Goal: Ask a question

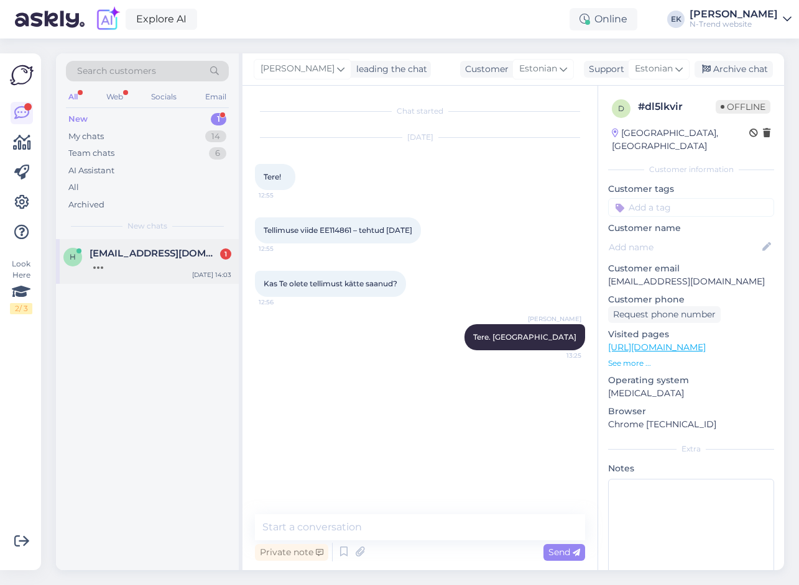
click at [127, 260] on div at bounding box center [160, 264] width 142 height 11
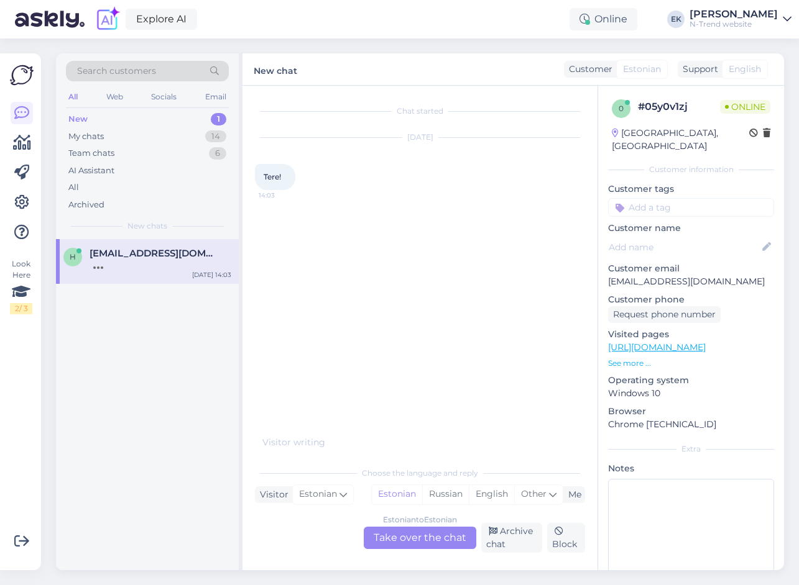
click at [406, 538] on div "Estonian to Estonian Take over the chat" at bounding box center [420, 538] width 112 height 22
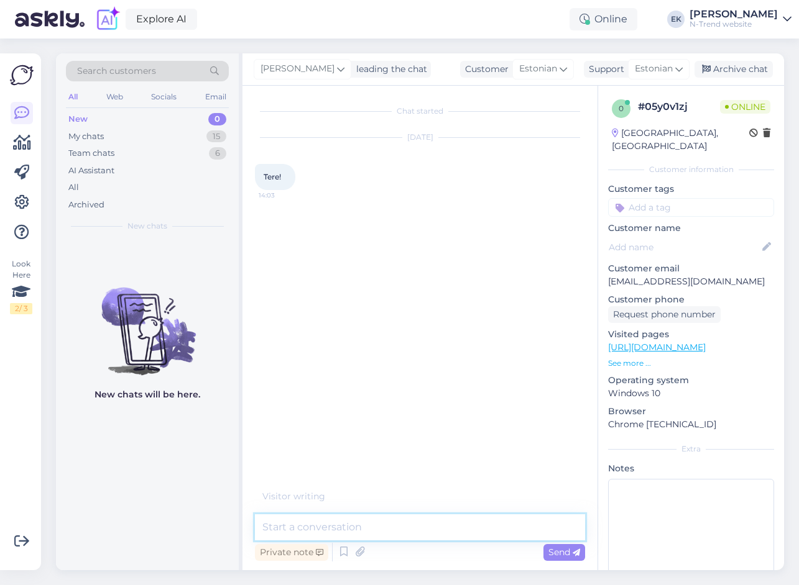
click at [386, 529] on textarea at bounding box center [420, 528] width 330 height 26
type textarea "Tere"
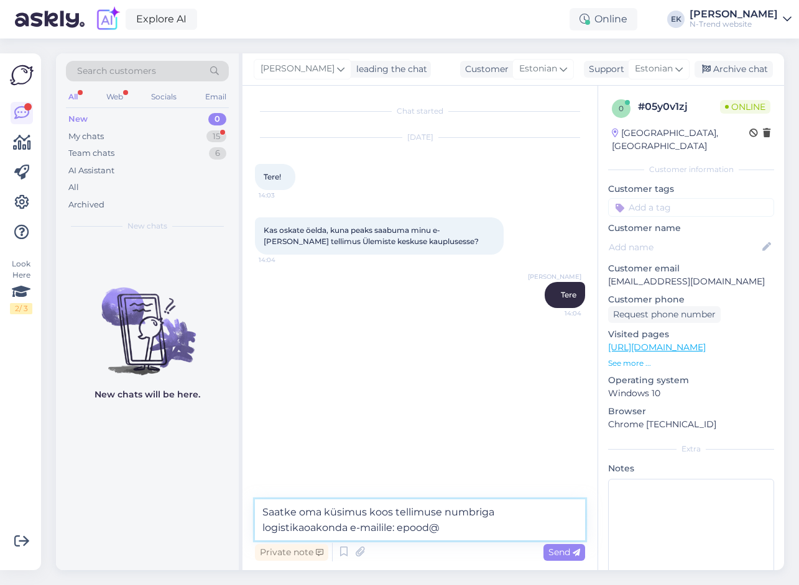
click at [308, 532] on textarea "Saatke oma küsimus koos tellimuse numbriga logistikaoakonda e-mailile: epood@" at bounding box center [420, 520] width 330 height 41
click at [453, 529] on textarea "Saatke oma küsimus koos tellimuse numbriga logistikaosakonda e-mailile: epood@" at bounding box center [420, 520] width 330 height 41
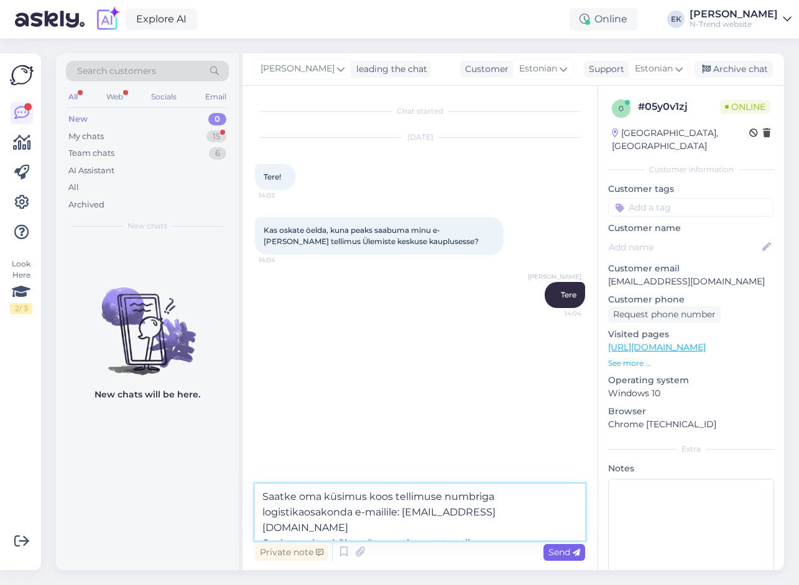
type textarea "Saatke oma küsimus koos tellimuse numbriga logistikaosakonda e-mailile: [EMAIL_…"
click at [559, 552] on span "Send" at bounding box center [564, 552] width 32 height 11
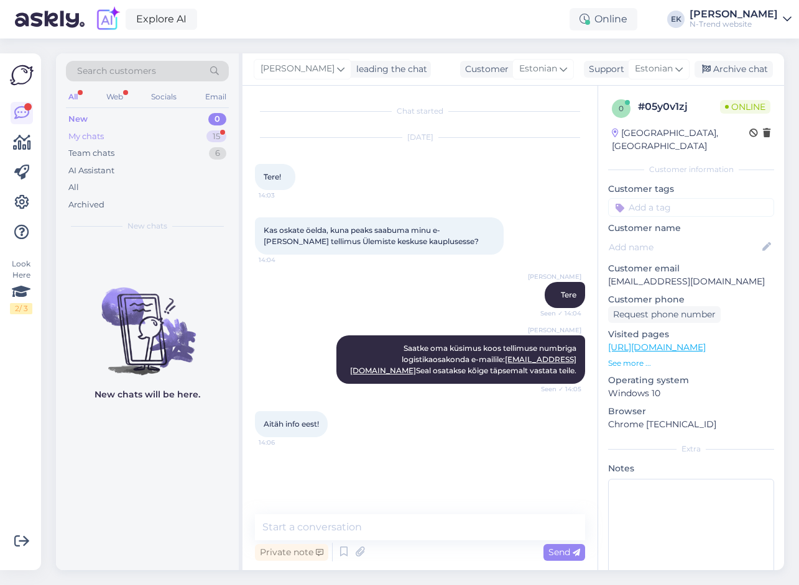
click at [86, 135] on div "My chats" at bounding box center [85, 137] width 35 height 12
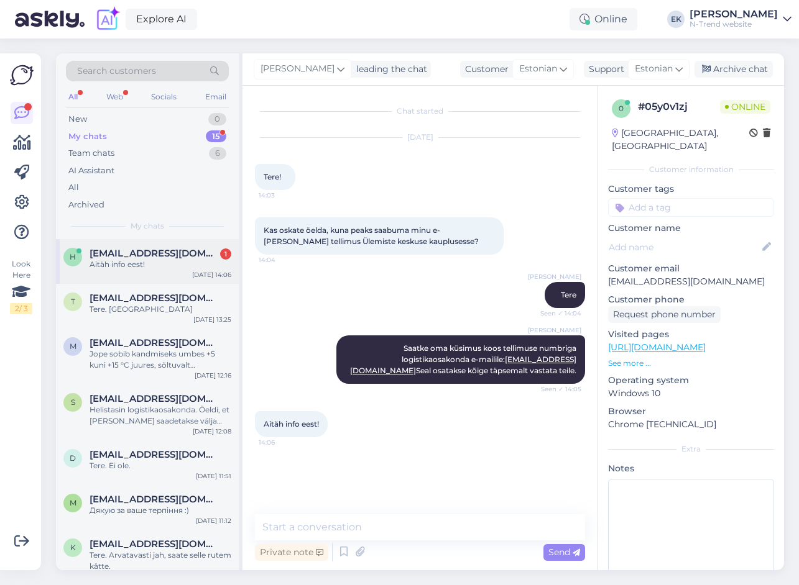
click at [120, 267] on div "Aitäh info eest!" at bounding box center [160, 264] width 142 height 11
